Goal: Navigation & Orientation: Find specific page/section

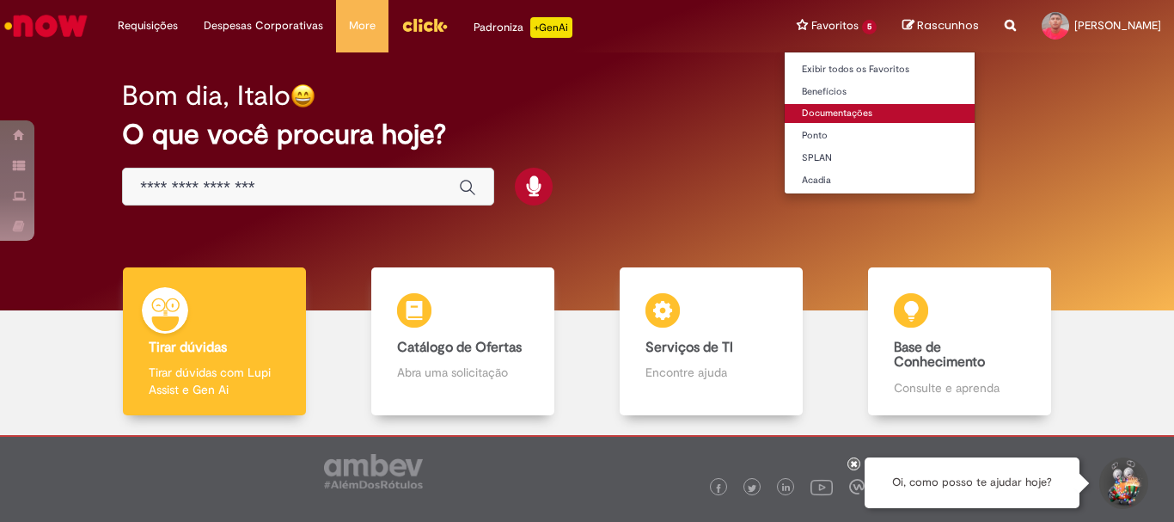
click at [785, 110] on link "Documentações" at bounding box center [880, 113] width 190 height 19
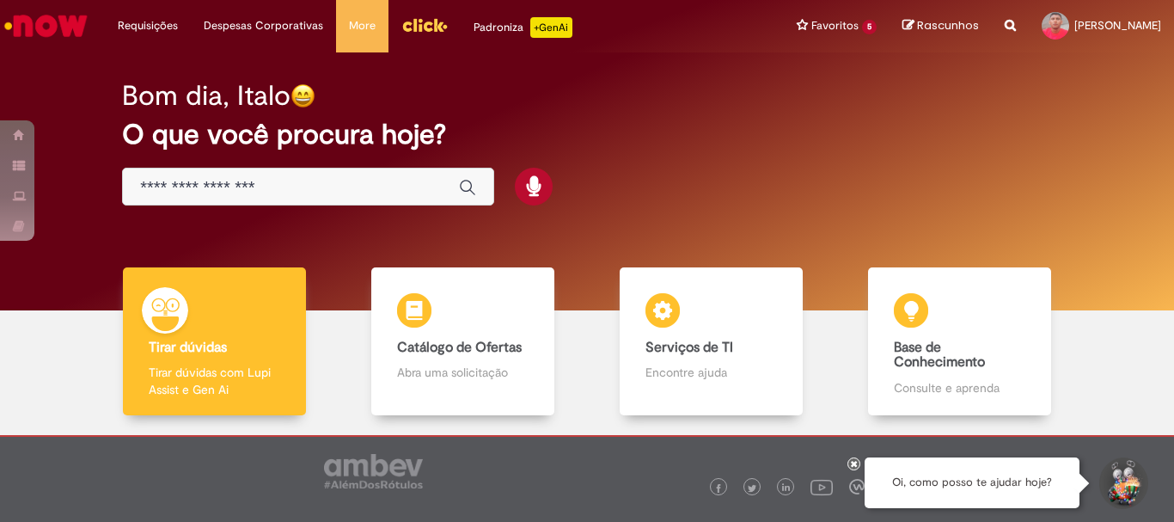
scroll to position [84, 0]
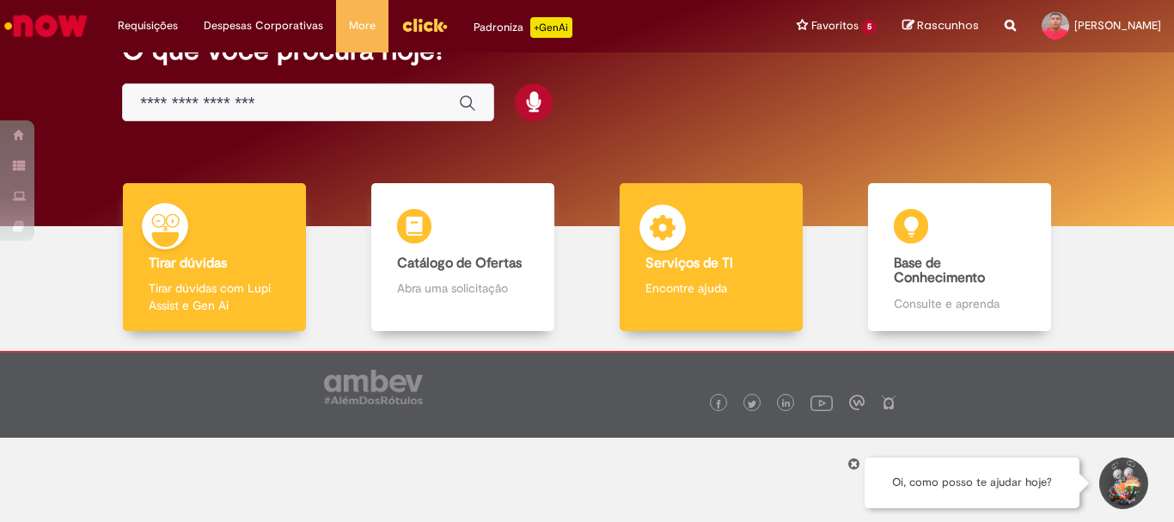
click at [701, 238] on div "Serviços de TI Serviços de TI Encontre ajuda" at bounding box center [711, 257] width 182 height 149
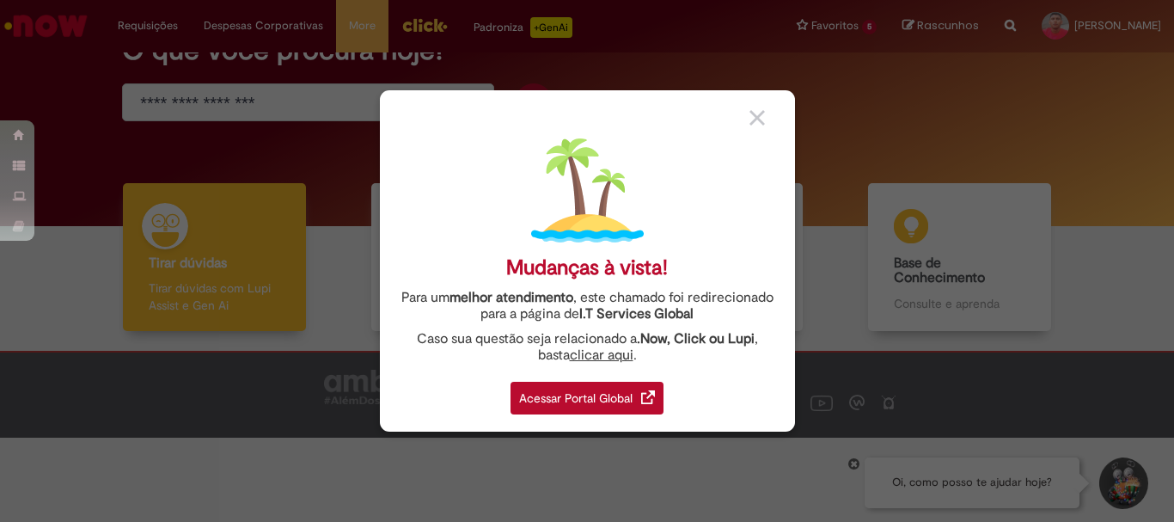
click at [636, 388] on div "Acessar Portal Global" at bounding box center [587, 398] width 153 height 33
